Goal: Task Accomplishment & Management: Use online tool/utility

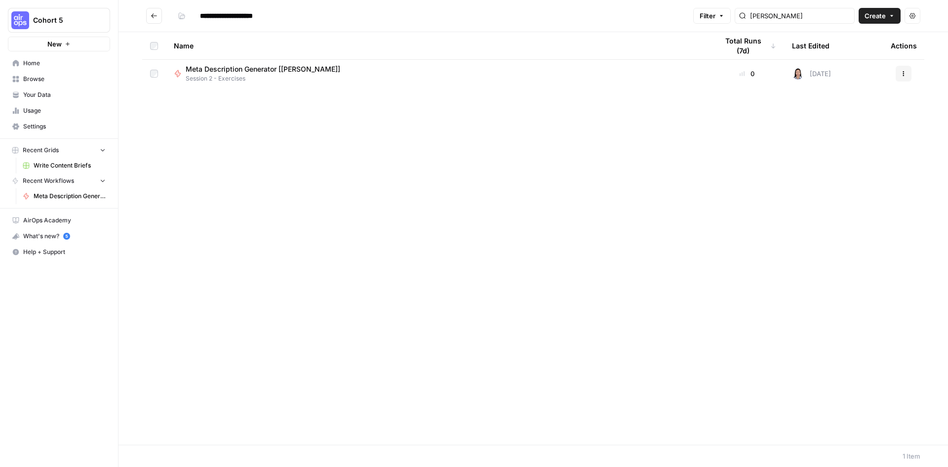
click at [323, 77] on div "Meta Description Generator [[PERSON_NAME]] Session 2 - Exercises" at bounding box center [438, 73] width 528 height 19
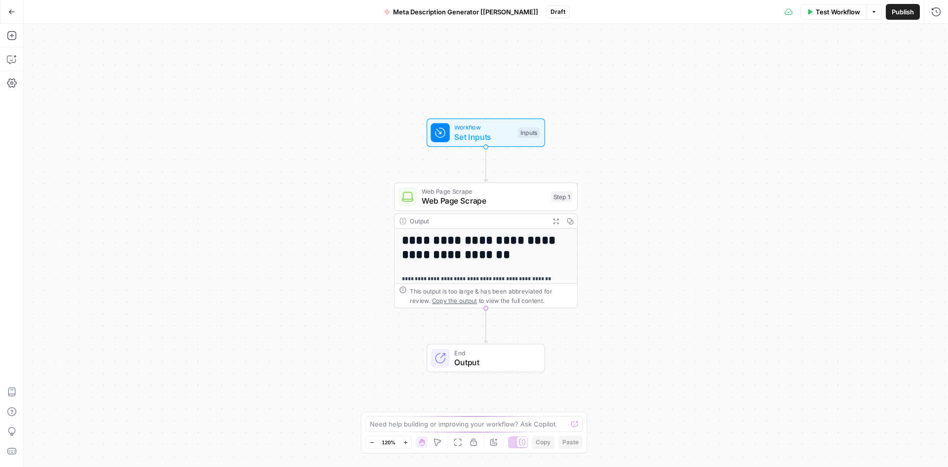
click at [818, 7] on span "Test Workflow" at bounding box center [838, 12] width 44 height 10
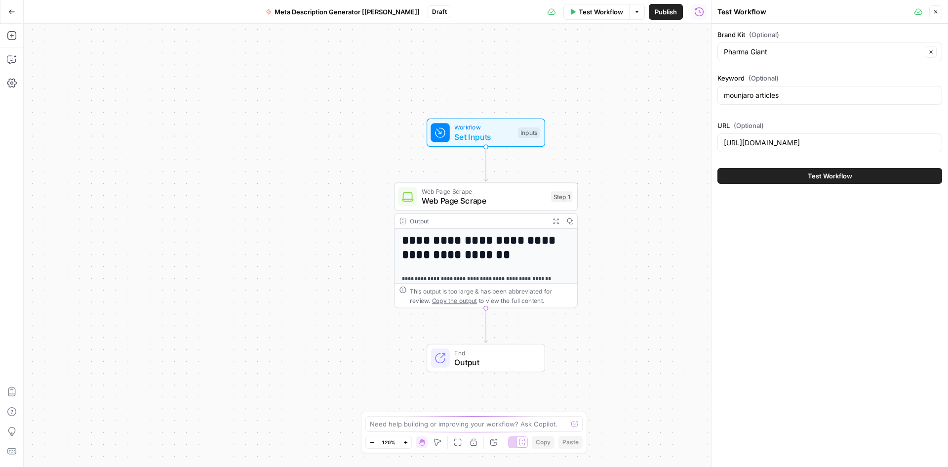
click at [841, 180] on span "Test Workflow" at bounding box center [830, 176] width 44 height 10
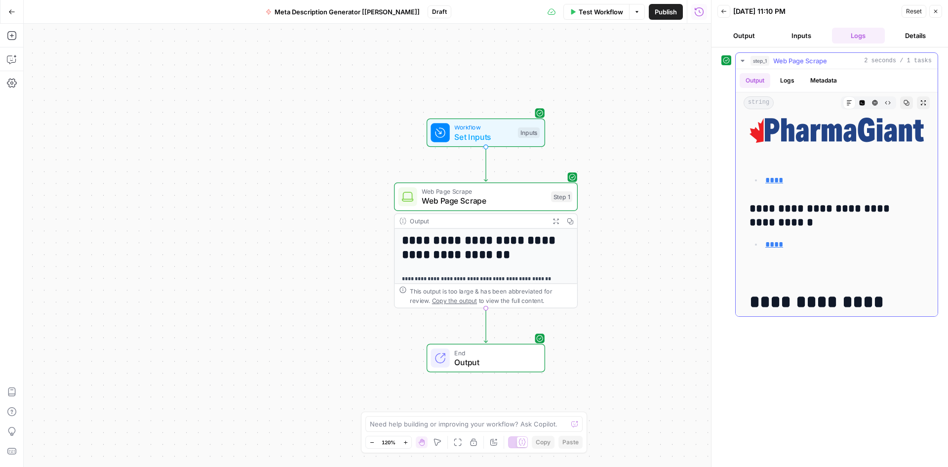
scroll to position [263, 0]
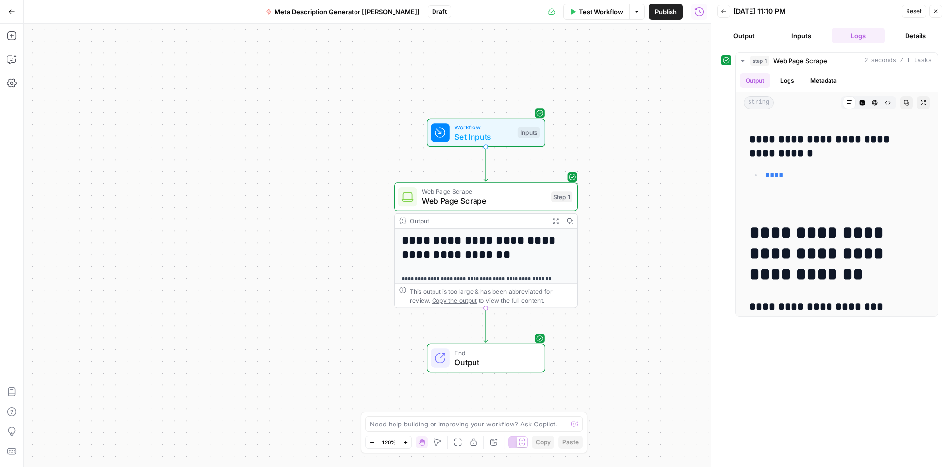
click at [734, 35] on button "Output" at bounding box center [743, 36] width 53 height 16
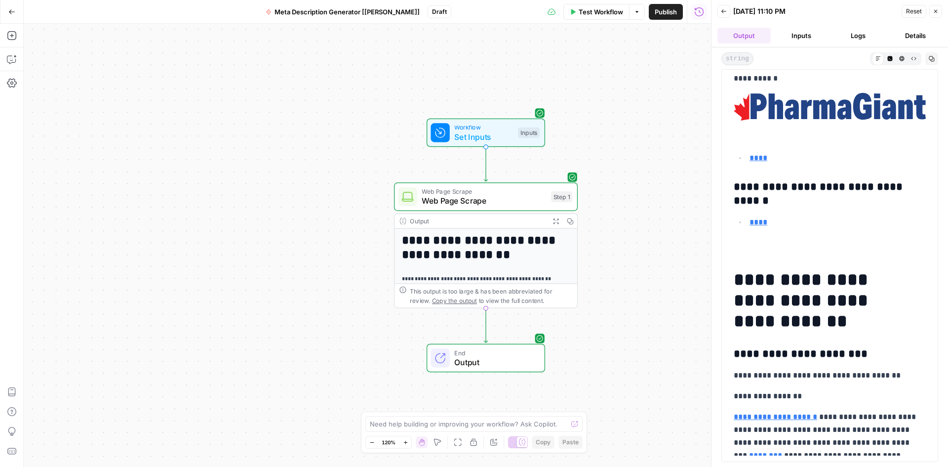
scroll to position [66, 0]
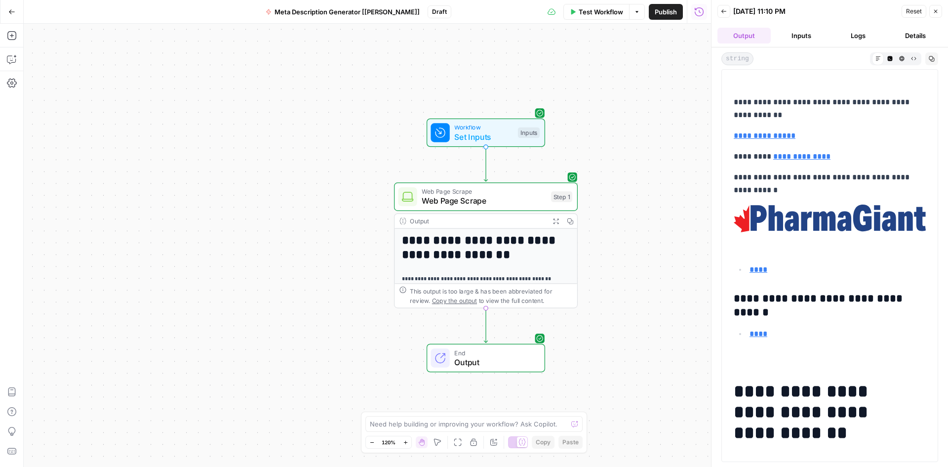
click at [806, 32] on button "Inputs" at bounding box center [801, 36] width 53 height 16
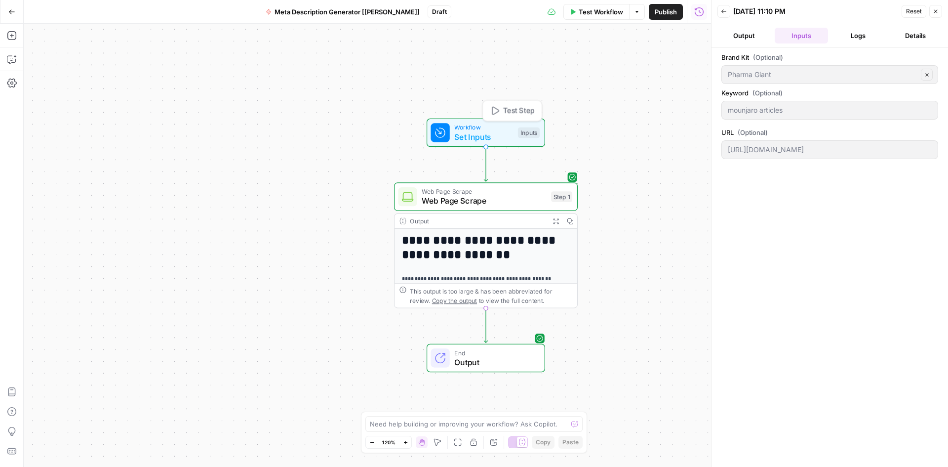
click at [499, 123] on span "Workflow" at bounding box center [483, 126] width 59 height 9
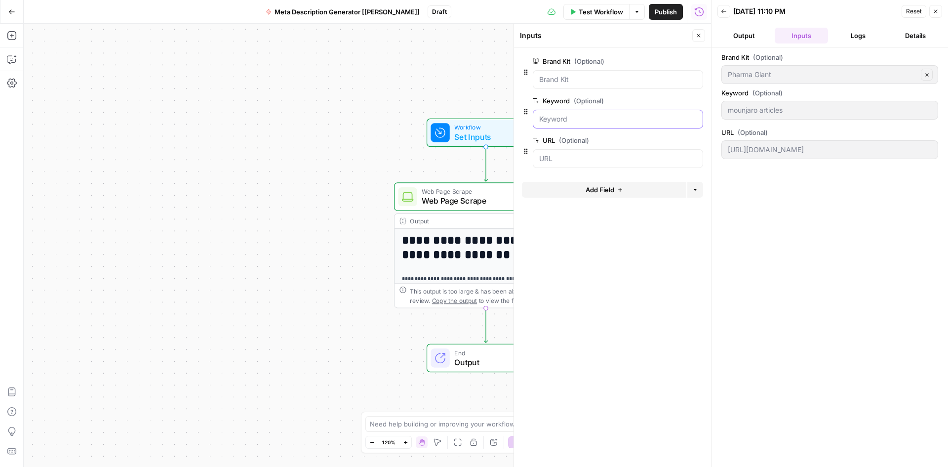
click at [577, 119] on input "Keyword (Optional)" at bounding box center [618, 119] width 158 height 10
click at [665, 99] on span "edit field" at bounding box center [666, 101] width 22 height 8
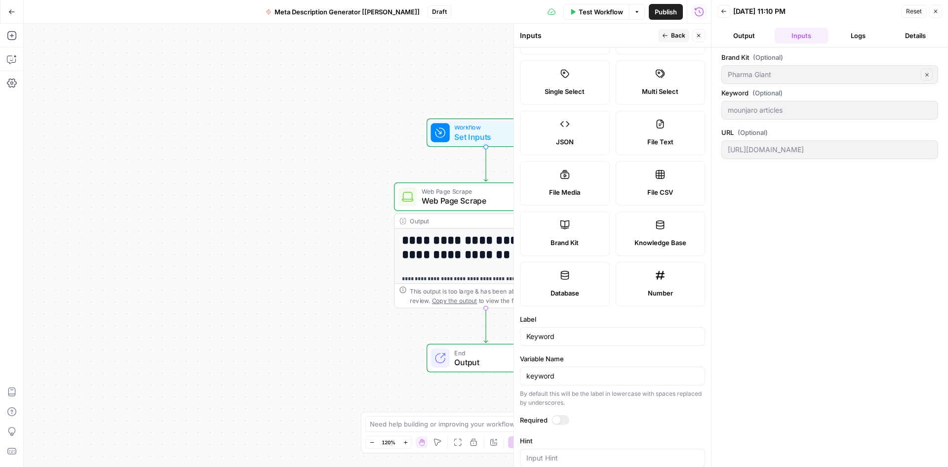
scroll to position [0, 0]
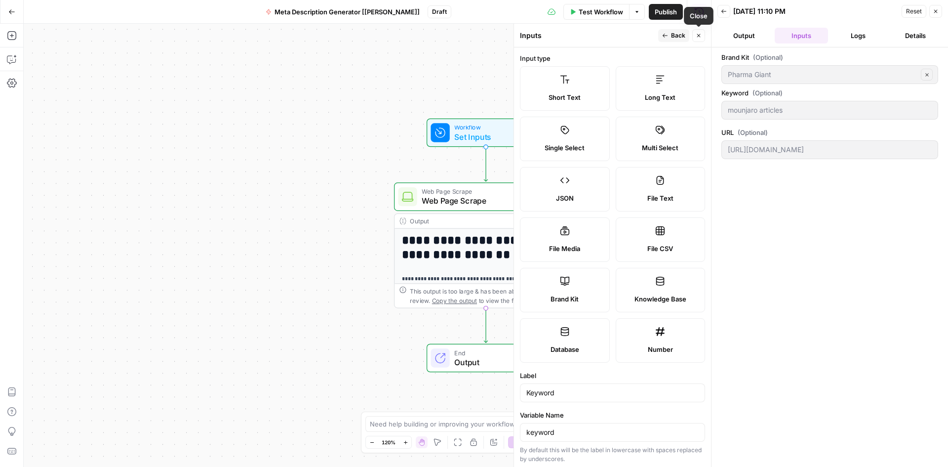
click at [702, 35] on button "Close" at bounding box center [698, 35] width 13 height 13
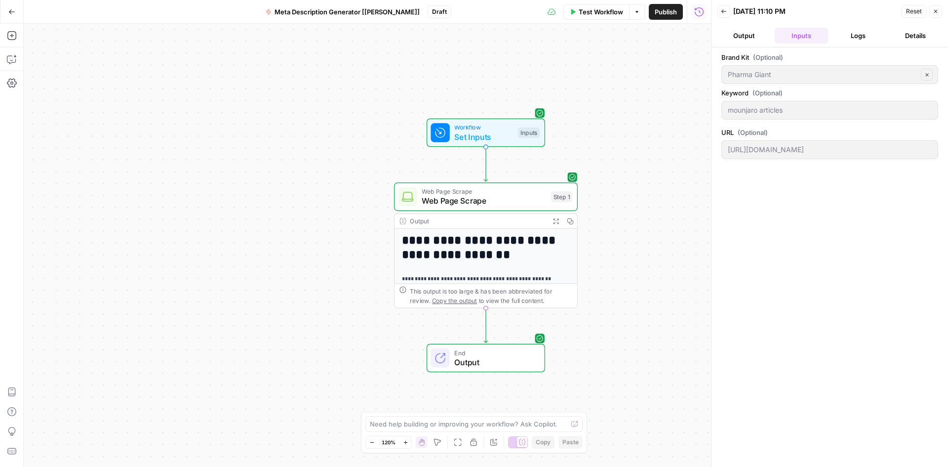
click at [720, 6] on button "Back" at bounding box center [723, 11] width 13 height 13
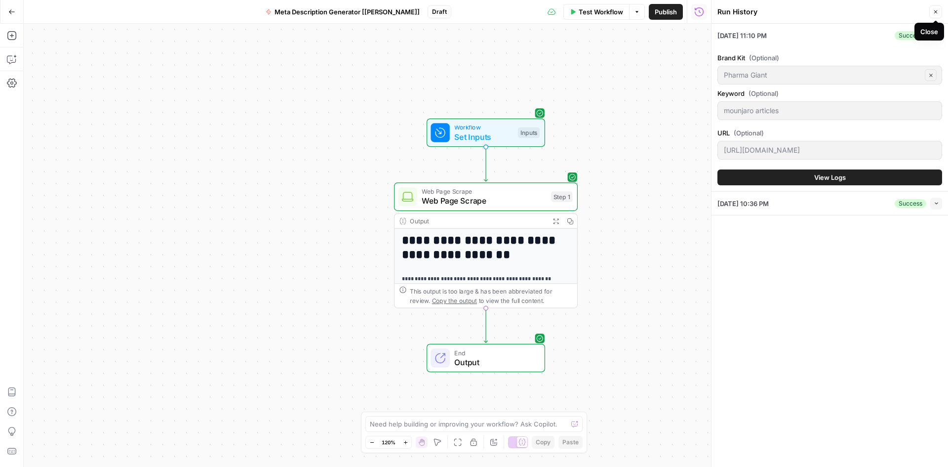
click at [933, 11] on icon "button" at bounding box center [936, 12] width 6 height 6
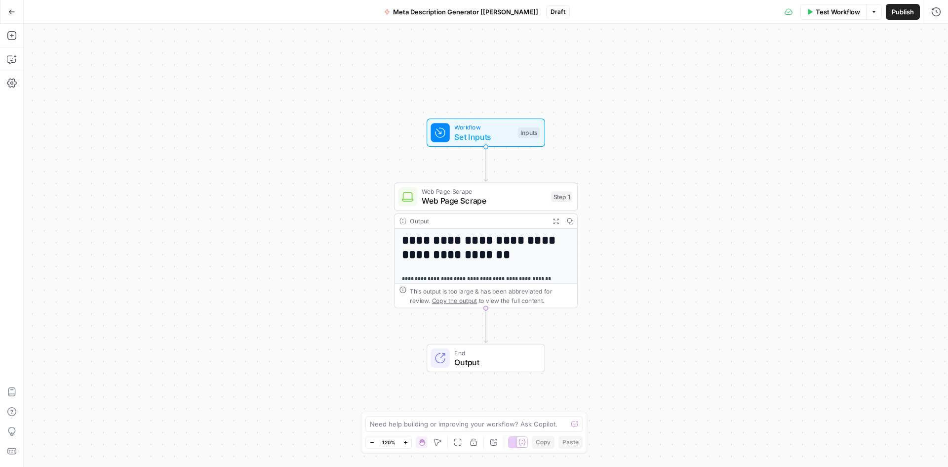
click at [476, 201] on span "Web Page Scrape" at bounding box center [484, 201] width 124 height 12
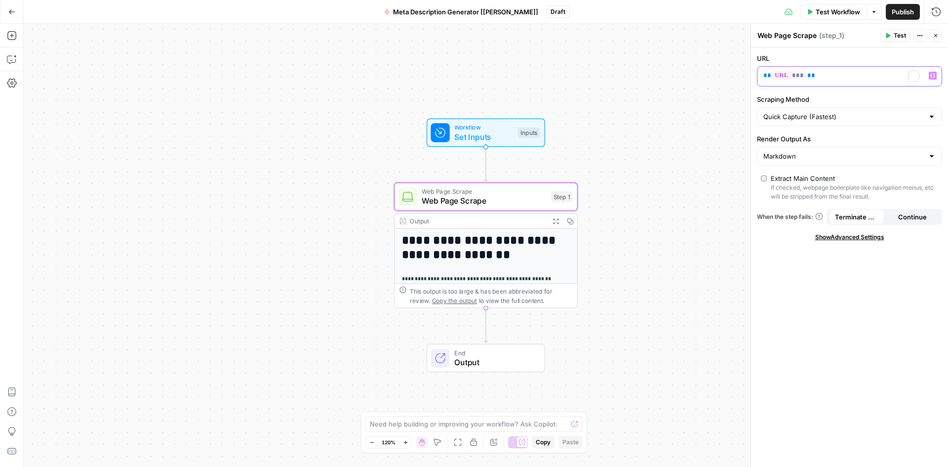
click at [844, 75] on p "** *** **" at bounding box center [841, 76] width 157 height 10
click at [921, 36] on icon "button" at bounding box center [921, 35] width 1 height 1
click at [820, 49] on div "URL ** *** ** Scraping Method Quick Capture (Fastest) Render Output As Markdown…" at bounding box center [849, 256] width 197 height 419
click at [483, 200] on span "Web Page Scrape" at bounding box center [484, 201] width 124 height 12
click at [545, 180] on button "Test" at bounding box center [553, 174] width 37 height 15
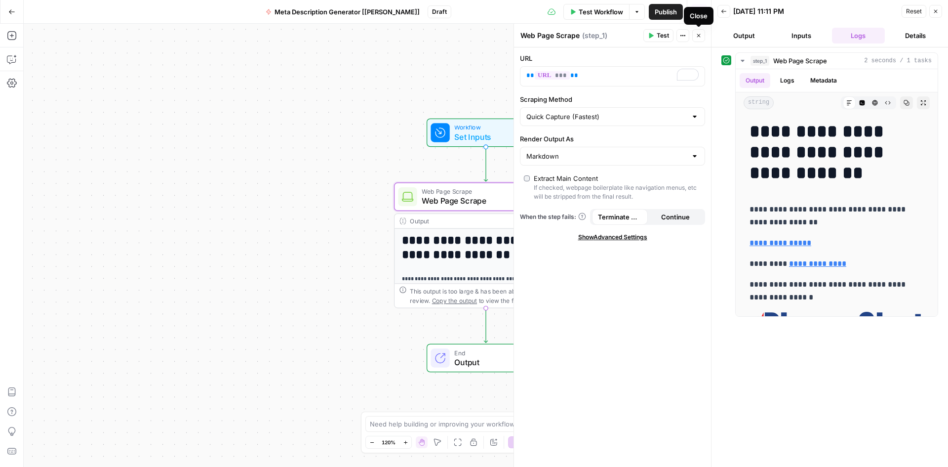
click at [701, 37] on icon "button" at bounding box center [699, 36] width 6 height 6
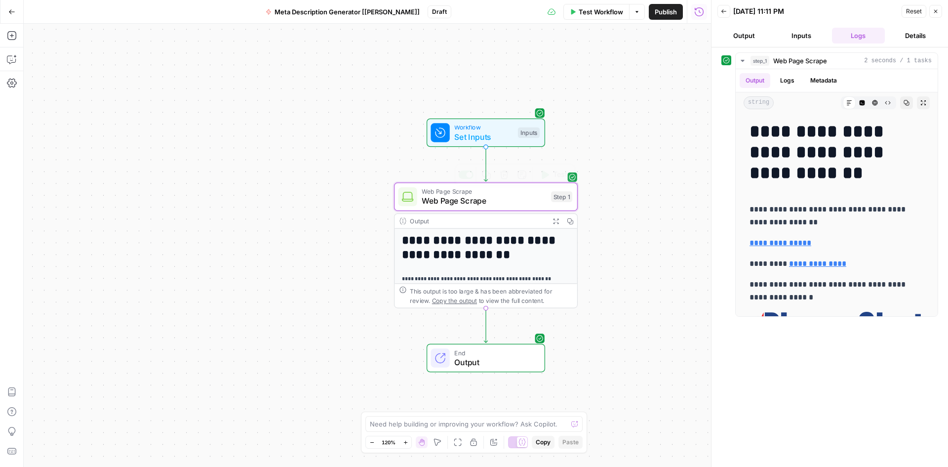
click at [481, 126] on span "Workflow" at bounding box center [483, 126] width 59 height 9
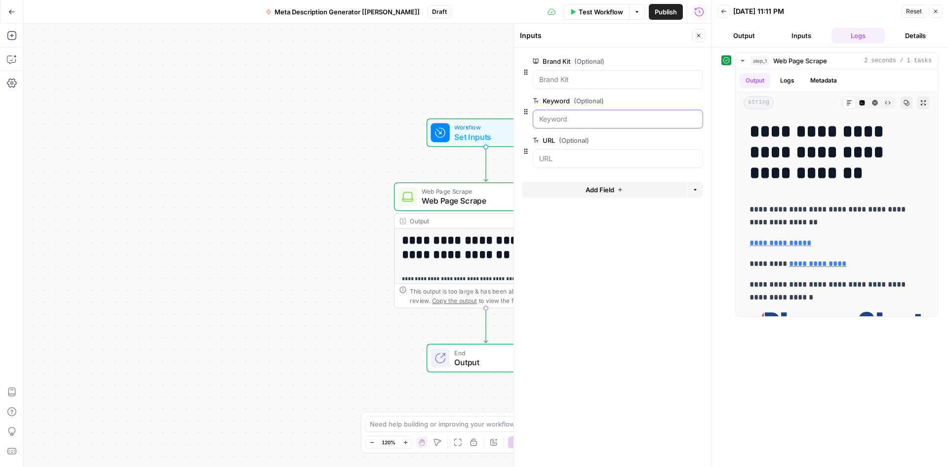
click at [549, 121] on input "Keyword (Optional)" at bounding box center [618, 119] width 158 height 10
click at [574, 118] on input "Keyword (Optional)" at bounding box center [618, 119] width 158 height 10
click at [683, 101] on icon "button" at bounding box center [682, 100] width 5 height 5
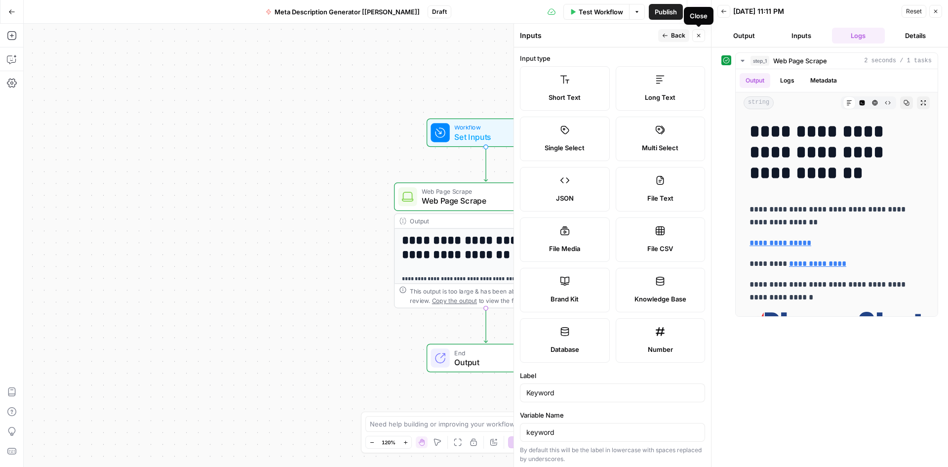
click at [699, 34] on icon "button" at bounding box center [699, 36] width 6 height 6
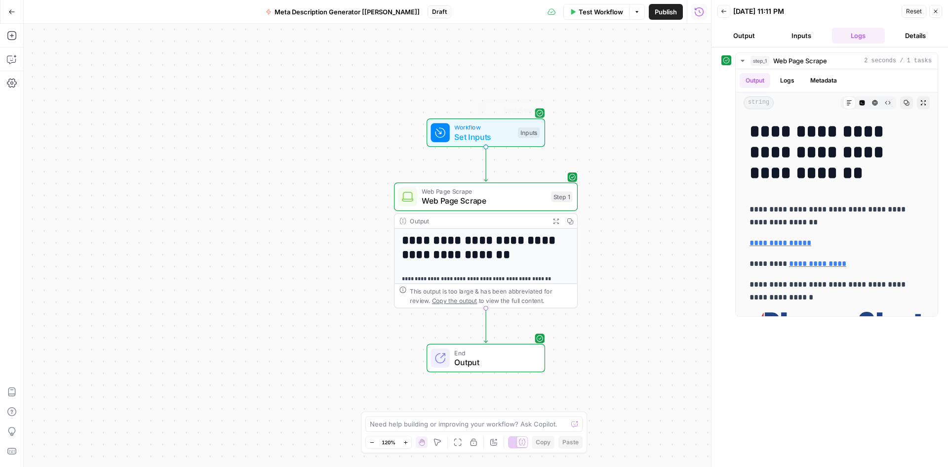
click at [520, 204] on span "Web Page Scrape" at bounding box center [484, 201] width 124 height 12
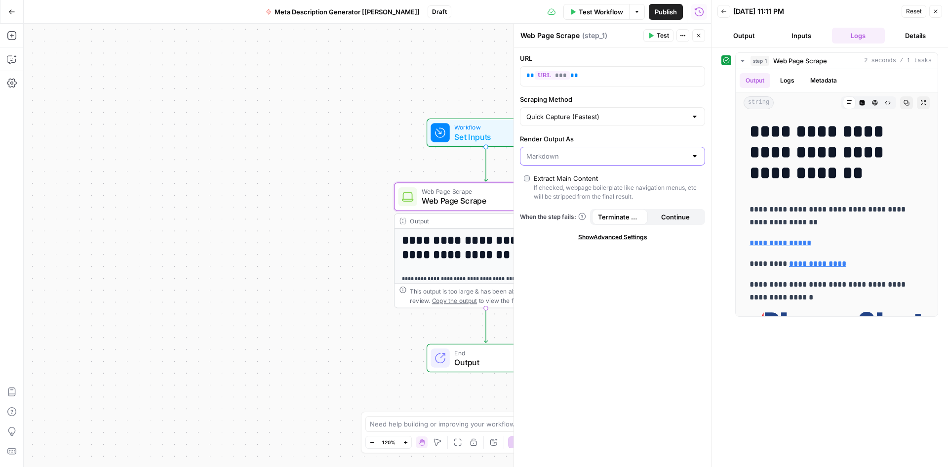
click at [566, 154] on input "Render Output As" at bounding box center [606, 156] width 160 height 10
click at [547, 210] on span "Markdown" at bounding box center [606, 208] width 156 height 10
type input "Markdown"
click at [553, 57] on label "URL" at bounding box center [612, 58] width 185 height 10
click at [782, 35] on button "Inputs" at bounding box center [801, 36] width 53 height 16
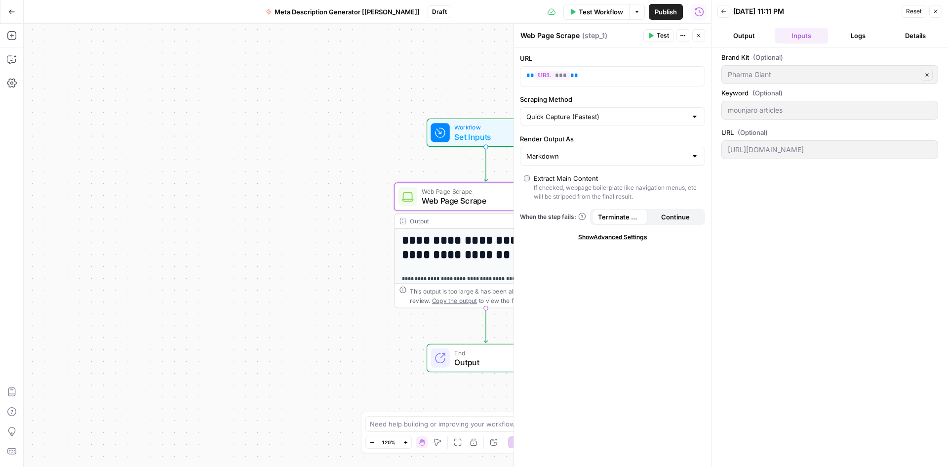
drag, startPoint x: 908, startPoint y: 11, endPoint x: 897, endPoint y: 22, distance: 15.0
click at [907, 13] on span "Reset" at bounding box center [914, 11] width 16 height 9
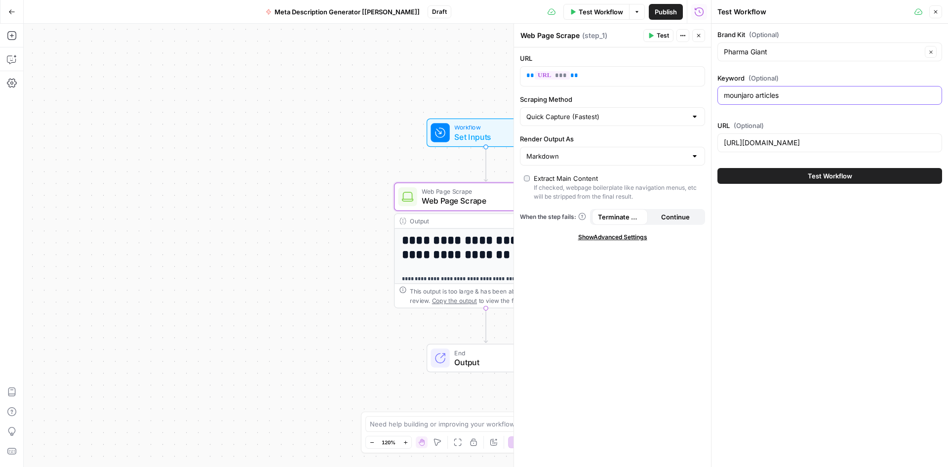
click at [789, 94] on input "mounjaro articles" at bounding box center [830, 95] width 212 height 10
drag, startPoint x: 738, startPoint y: 96, endPoint x: 710, endPoint y: 95, distance: 28.2
click at [711, 95] on div "Test Workflow Close Brand Kit (Optional) Pharma Giant Clear Keyword (Optional) …" at bounding box center [829, 233] width 237 height 467
type input "stop taking [MEDICAL_DATA]"
click at [823, 180] on span "Test Workflow" at bounding box center [830, 176] width 44 height 10
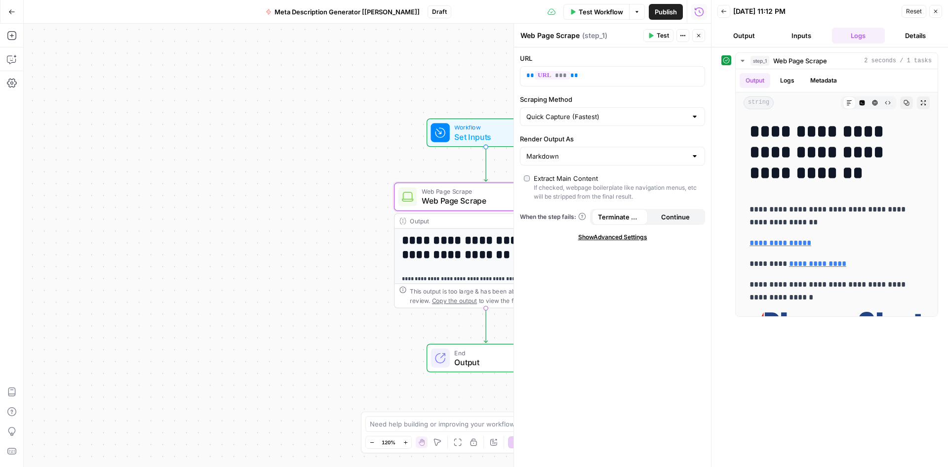
click at [747, 34] on button "Output" at bounding box center [743, 36] width 53 height 16
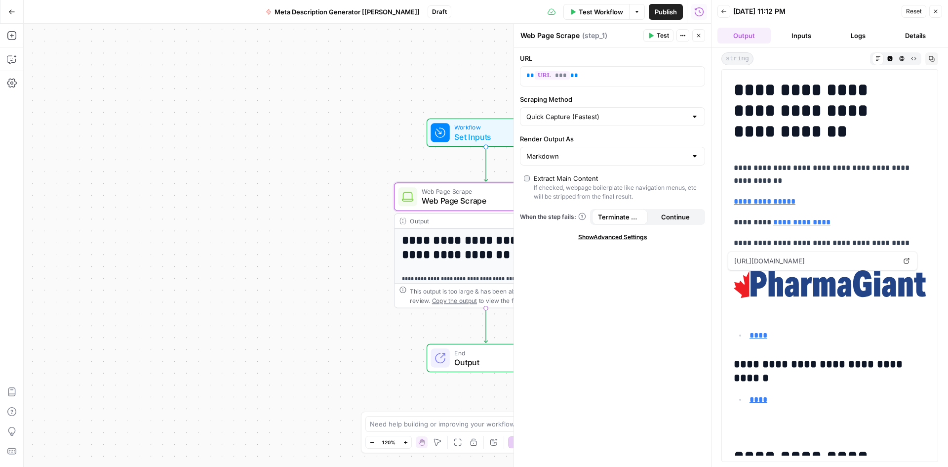
drag, startPoint x: 655, startPoint y: 31, endPoint x: 706, endPoint y: 63, distance: 60.6
click at [655, 31] on button "Test" at bounding box center [658, 35] width 30 height 13
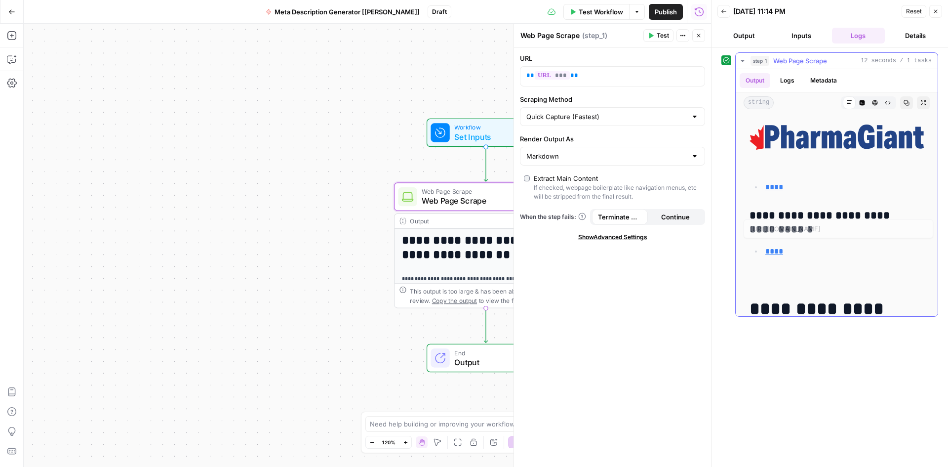
scroll to position [329, 0]
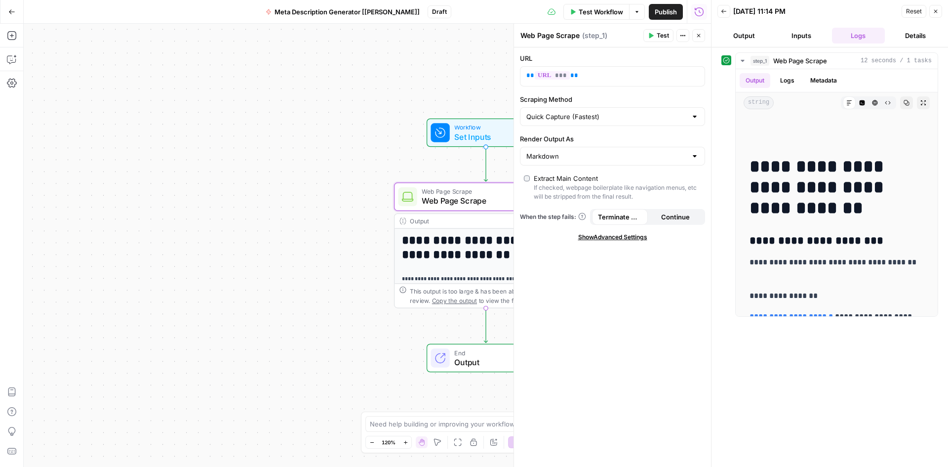
click at [865, 29] on button "Logs" at bounding box center [858, 36] width 53 height 16
click at [739, 34] on button "Output" at bounding box center [743, 36] width 53 height 16
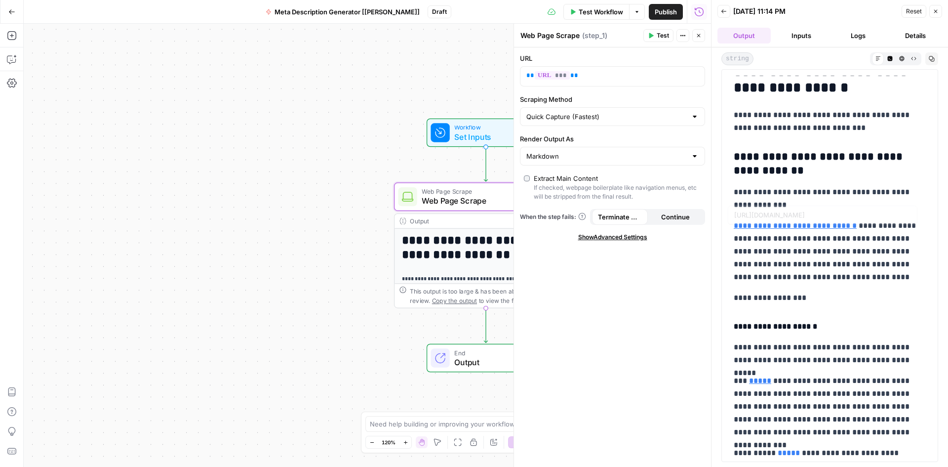
scroll to position [988, 0]
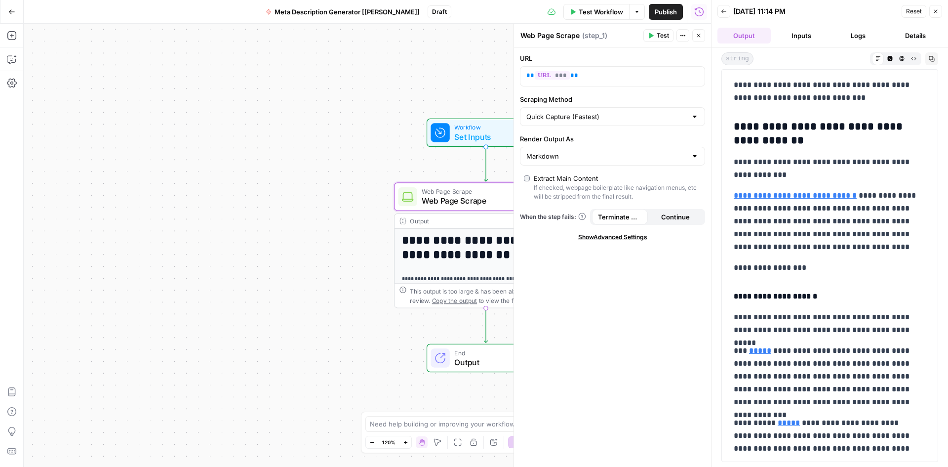
drag, startPoint x: 937, startPoint y: 8, endPoint x: 897, endPoint y: 60, distance: 65.1
click at [937, 9] on icon "button" at bounding box center [936, 11] width 6 height 6
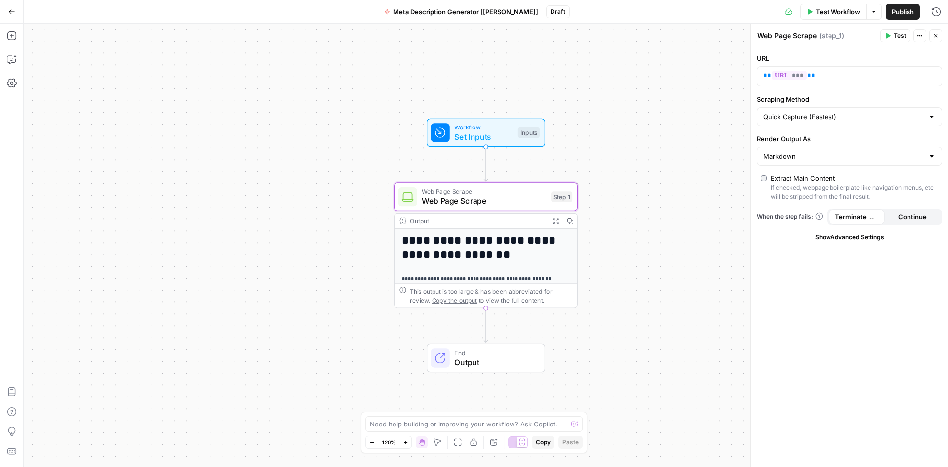
scroll to position [66, 0]
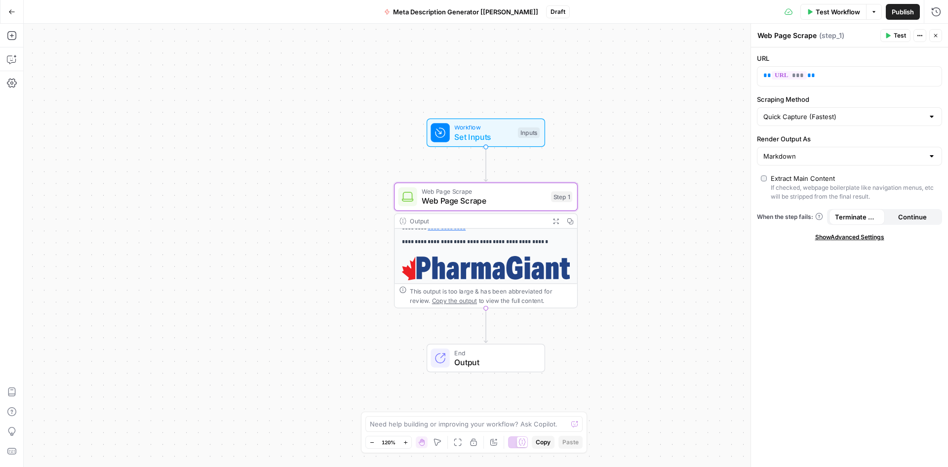
click at [444, 359] on icon at bounding box center [440, 357] width 9 height 9
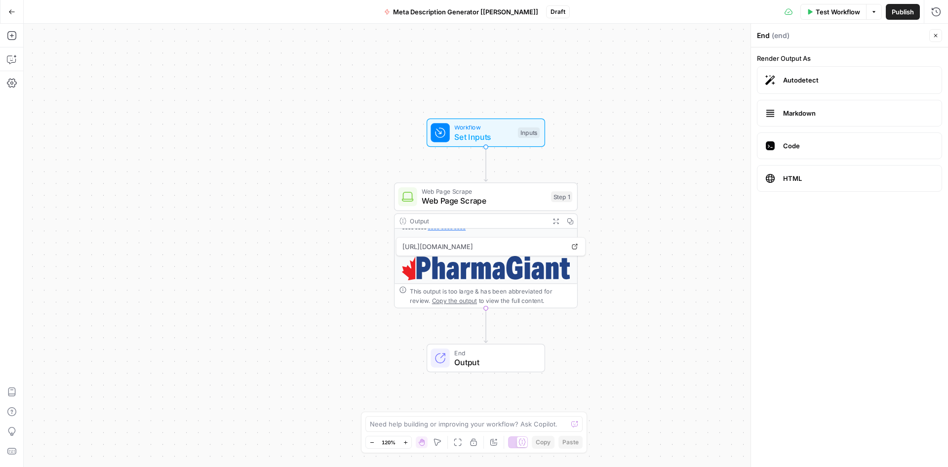
click at [937, 35] on icon "button" at bounding box center [935, 35] width 3 height 3
click at [5, 10] on button "Go Back" at bounding box center [12, 12] width 18 height 18
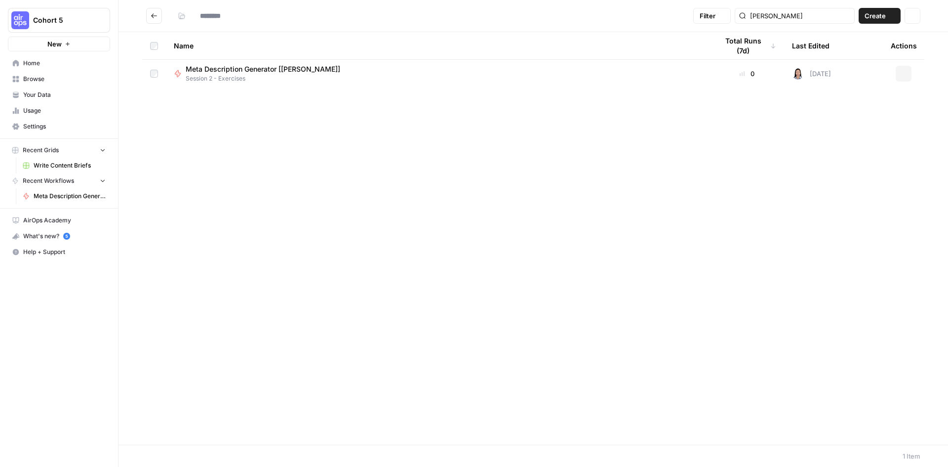
type input "**********"
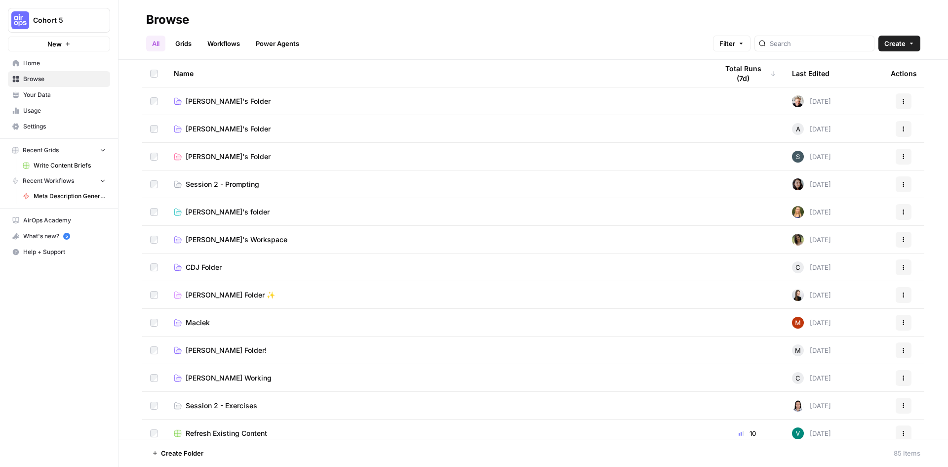
click at [913, 42] on icon "button" at bounding box center [912, 43] width 6 height 6
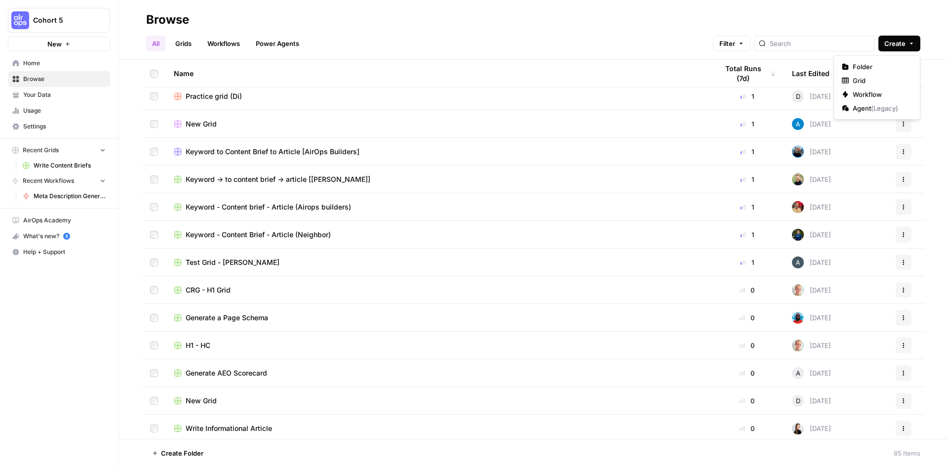
scroll to position [527, 0]
